Goal: Task Accomplishment & Management: Complete application form

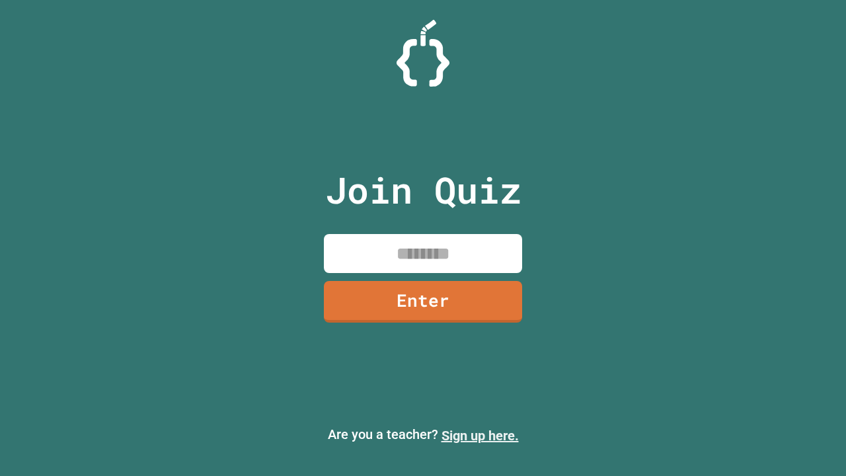
click at [480, 435] on link "Sign up here." at bounding box center [479, 435] width 77 height 16
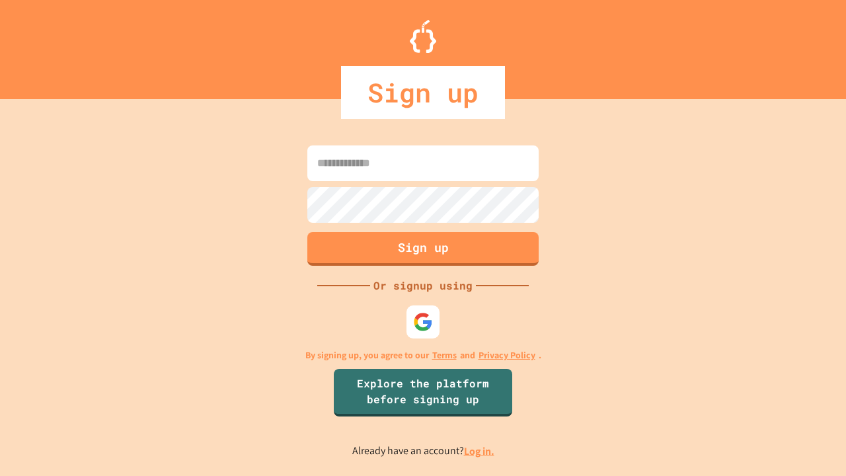
click at [480, 451] on link "Log in." at bounding box center [479, 451] width 30 height 14
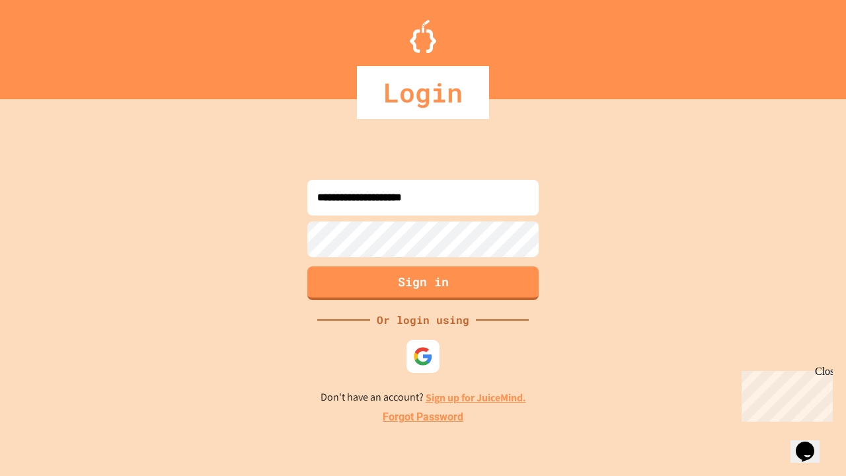
type input "**********"
